Goal: Task Accomplishment & Management: Manage account settings

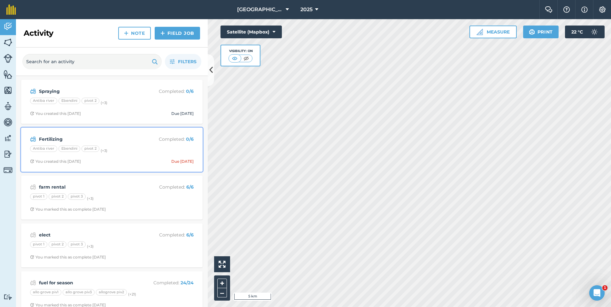
click at [92, 143] on strong "Fertilizing" at bounding box center [89, 139] width 101 height 7
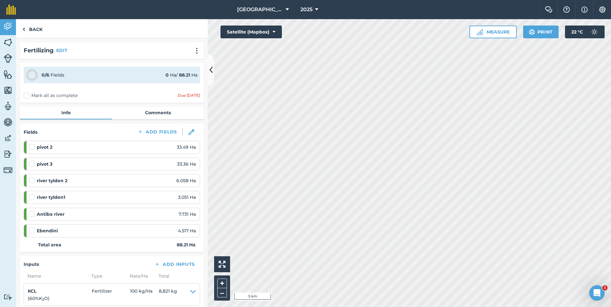
click at [33, 144] on label at bounding box center [33, 144] width 8 height 0
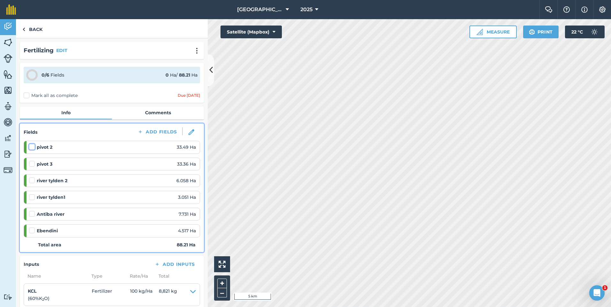
click at [33, 148] on input "checkbox" at bounding box center [31, 146] width 4 height 4
checkbox input "false"
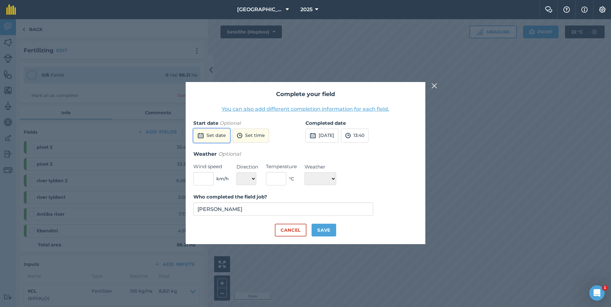
click at [205, 131] on button "Set date" at bounding box center [211, 136] width 37 height 14
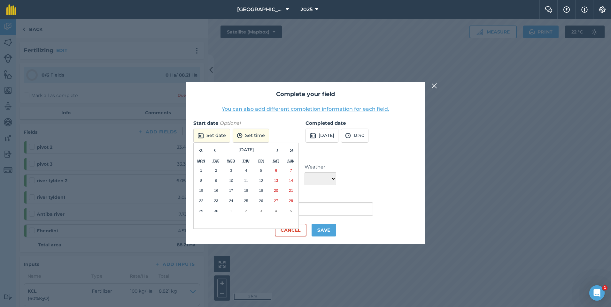
click at [262, 191] on abbr "19" at bounding box center [261, 191] width 4 height 4
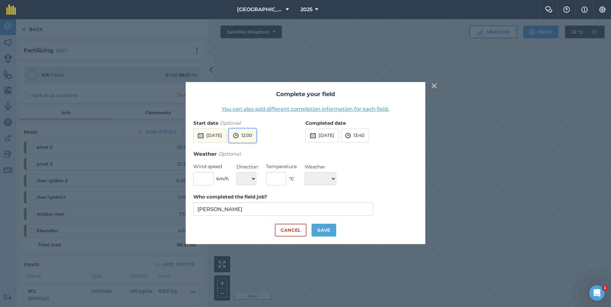
click at [256, 140] on button "12:00" at bounding box center [242, 136] width 27 height 14
click at [257, 152] on button "10:30" at bounding box center [244, 148] width 30 height 10
click at [282, 179] on input "text" at bounding box center [276, 178] width 20 height 13
type input "19"
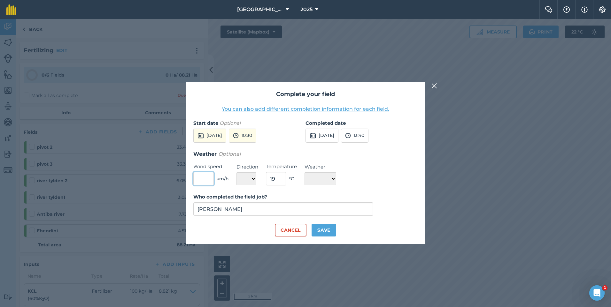
click at [205, 182] on input "text" at bounding box center [203, 178] width 20 height 13
type input "2"
click at [250, 181] on select "N NE E SE S SW W NW" at bounding box center [246, 179] width 20 height 13
select select "SE"
click at [236, 173] on select "N NE E SE S SW W NW" at bounding box center [246, 179] width 20 height 13
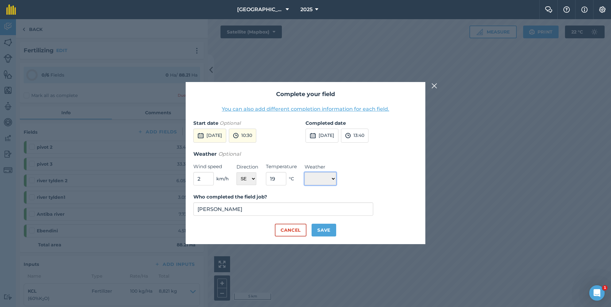
click at [323, 177] on select "☀️ Sunny 🌧 Rainy ⛅️ Cloudy 🌨 Snow ❄️ Icy" at bounding box center [321, 179] width 32 height 13
select select "Sunny"
click at [305, 173] on select "☀️ Sunny 🌧 Rainy ⛅️ Cloudy 🌨 Snow ❄️ Icy" at bounding box center [321, 179] width 32 height 13
click at [321, 232] on button "Save" at bounding box center [324, 230] width 25 height 13
checkbox input "true"
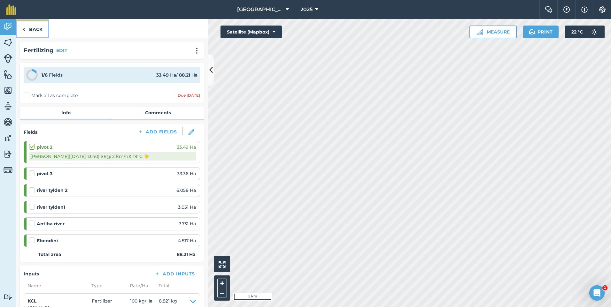
click at [36, 29] on link "Back" at bounding box center [32, 28] width 33 height 19
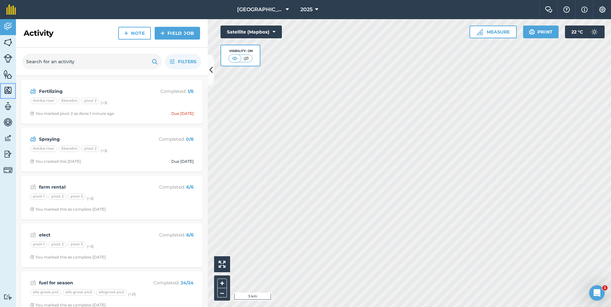
click at [9, 95] on img at bounding box center [8, 91] width 9 height 10
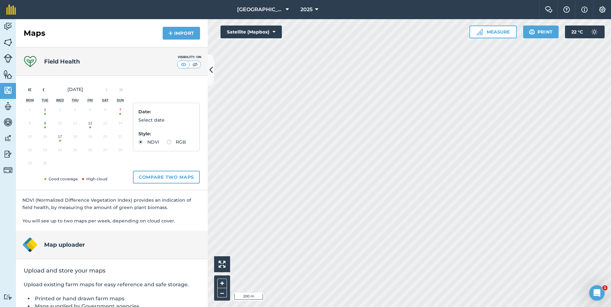
click at [61, 141] on button "17" at bounding box center [59, 138] width 15 height 13
click at [91, 127] on button "12" at bounding box center [90, 124] width 15 height 13
click at [60, 139] on button "17" at bounding box center [59, 138] width 15 height 13
click at [89, 126] on button "12" at bounding box center [90, 124] width 15 height 13
click at [61, 140] on button "17" at bounding box center [59, 138] width 15 height 13
